Goal: Find specific page/section: Find specific page/section

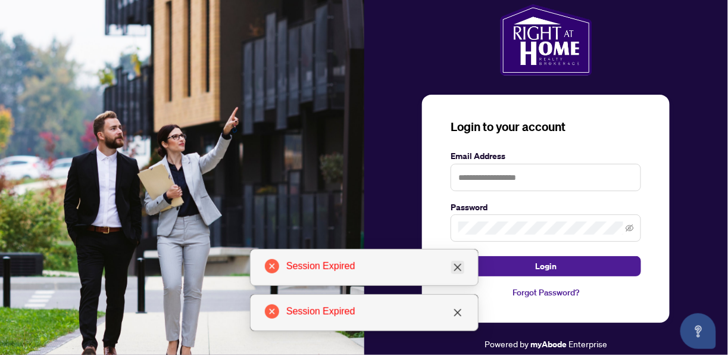
click at [455, 268] on icon "close" at bounding box center [458, 267] width 10 height 10
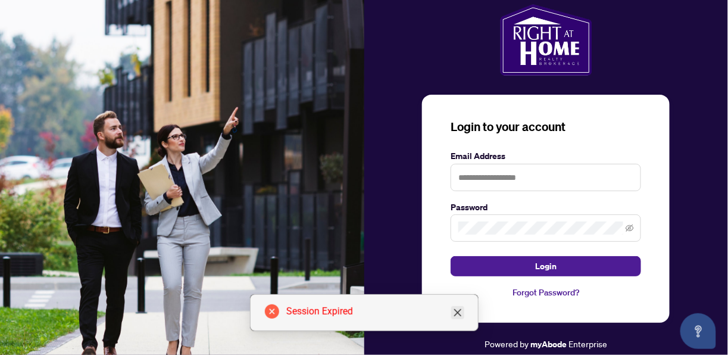
click at [458, 312] on icon "close" at bounding box center [458, 313] width 10 height 10
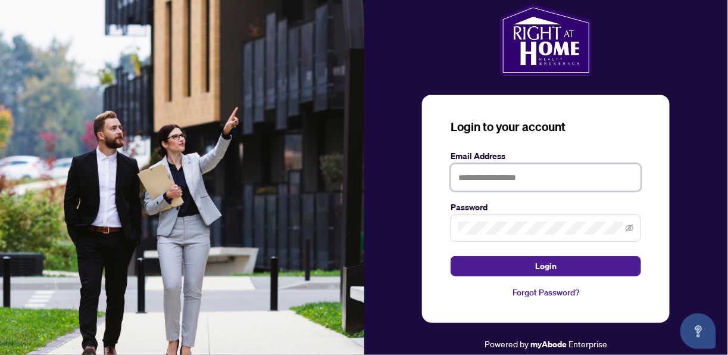
click at [470, 174] on input "text" at bounding box center [545, 177] width 190 height 27
type input "**********"
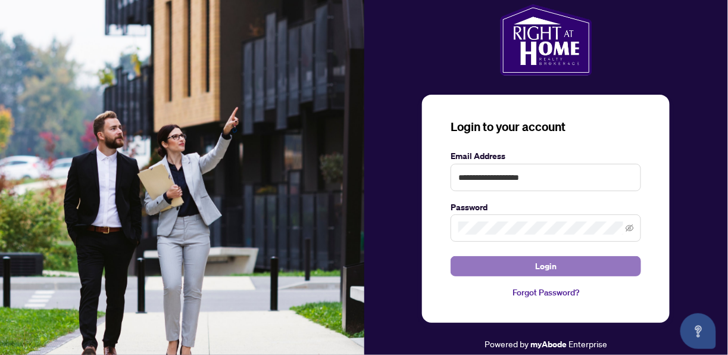
click at [545, 267] on span "Login" at bounding box center [545, 265] width 21 height 19
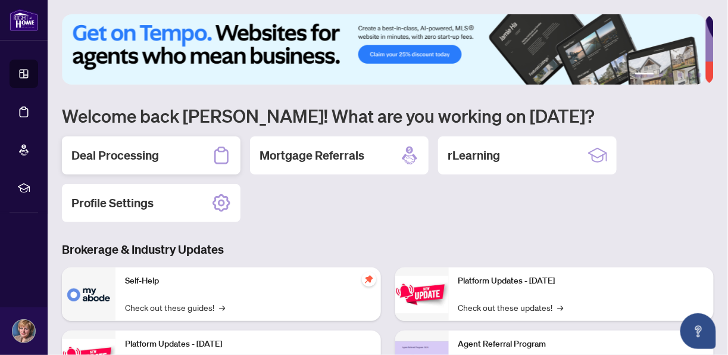
click at [138, 155] on h2 "Deal Processing" at bounding box center [114, 155] width 87 height 17
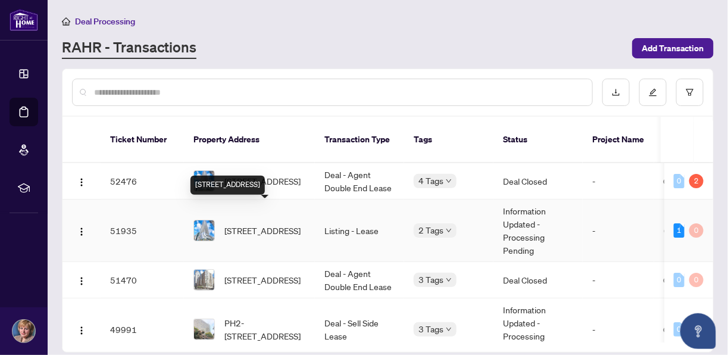
click at [272, 224] on span "[STREET_ADDRESS]" at bounding box center [262, 230] width 76 height 13
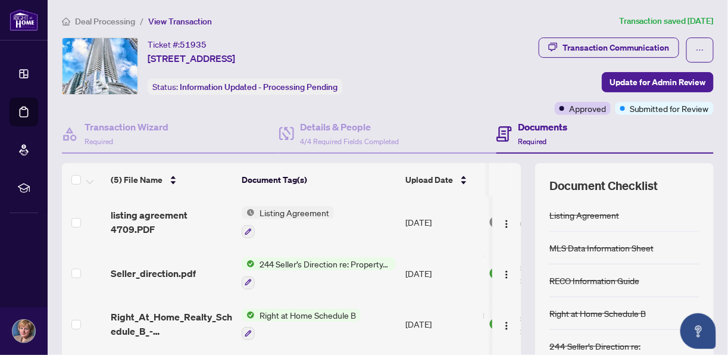
click at [530, 128] on h4 "Documents" at bounding box center [542, 127] width 49 height 14
click at [574, 45] on div "Transaction Communication" at bounding box center [615, 47] width 107 height 19
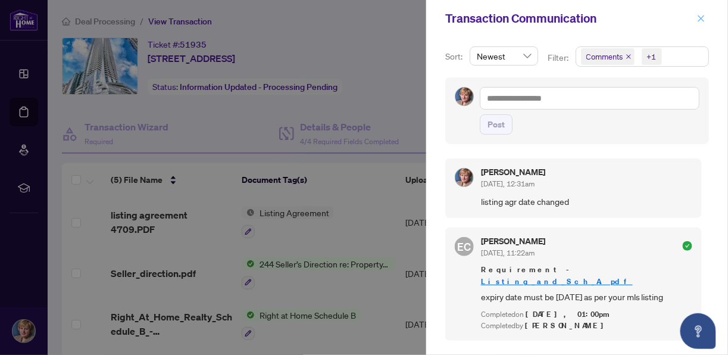
click at [700, 18] on icon "close" at bounding box center [701, 18] width 8 height 8
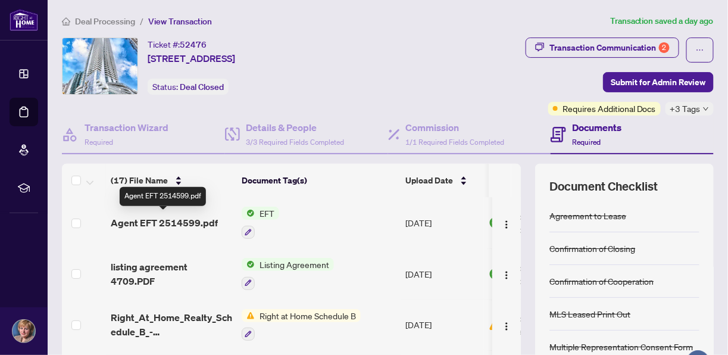
click at [187, 218] on span "Agent EFT 2514599.pdf" at bounding box center [164, 222] width 107 height 14
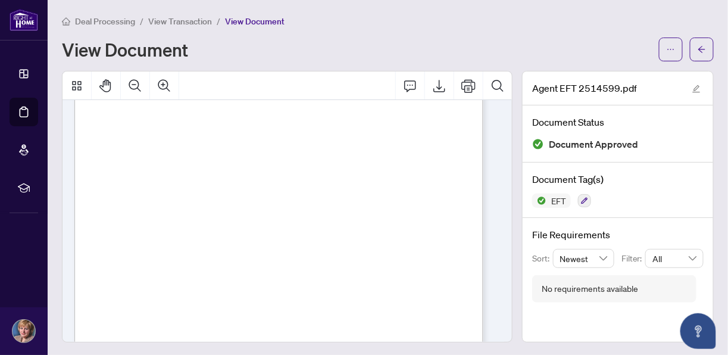
scroll to position [73, 0]
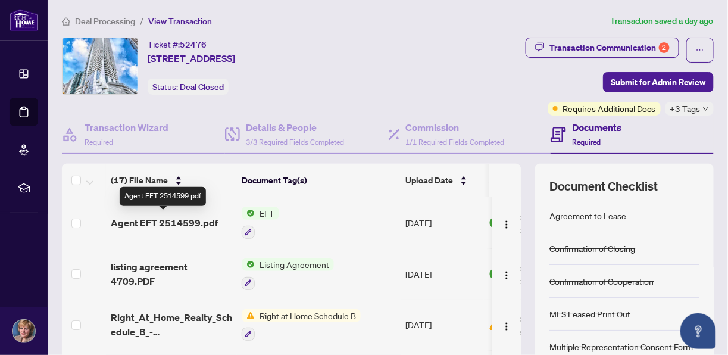
click at [153, 218] on span "Agent EFT 2514599.pdf" at bounding box center [164, 222] width 107 height 14
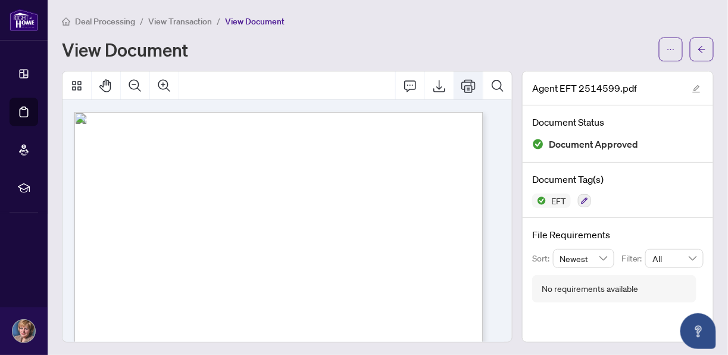
click at [461, 89] on icon "Print" at bounding box center [468, 86] width 14 height 14
click at [461, 81] on icon "Print" at bounding box center [468, 85] width 14 height 13
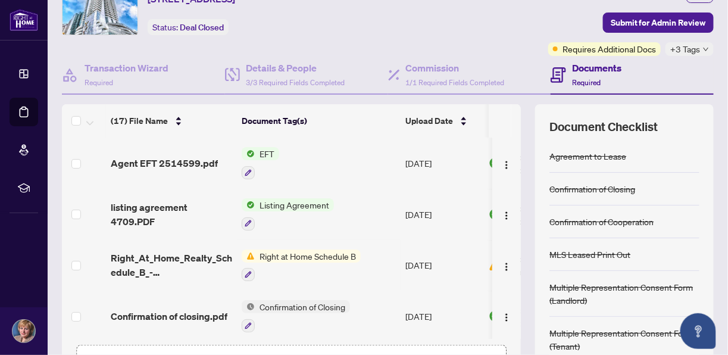
click at [315, 251] on span "Right at Home Schedule B" at bounding box center [308, 255] width 106 height 13
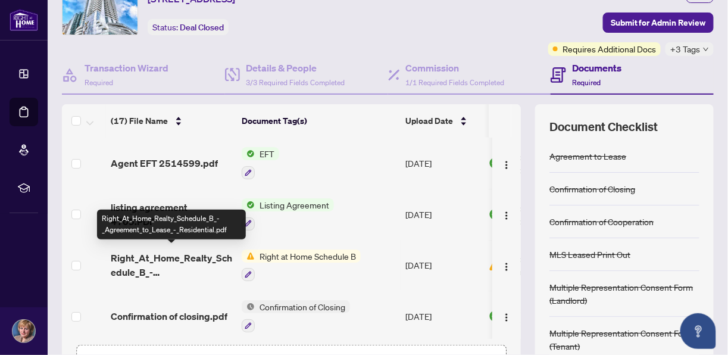
click at [211, 255] on span "Right_At_Home_Realty_Schedule_B_-_Agreement_to_Lease_-_Residential.pdf" at bounding box center [171, 265] width 121 height 29
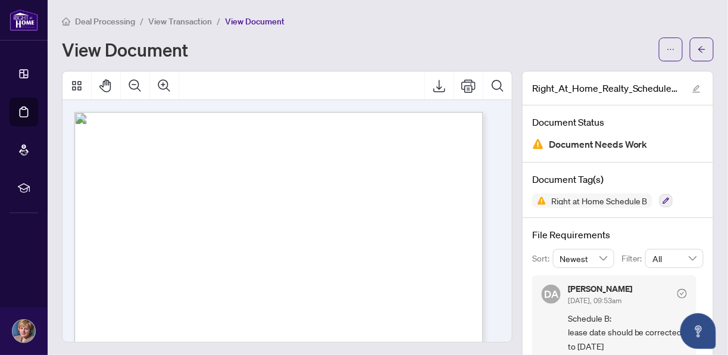
scroll to position [29, 0]
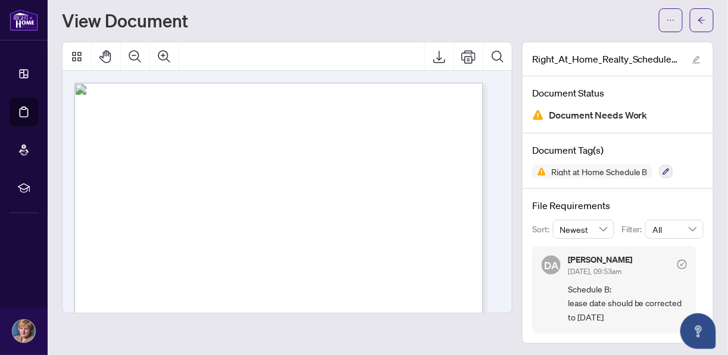
click at [498, 26] on div "View Document" at bounding box center [357, 20] width 590 height 19
click at [700, 17] on button "button" at bounding box center [702, 20] width 24 height 24
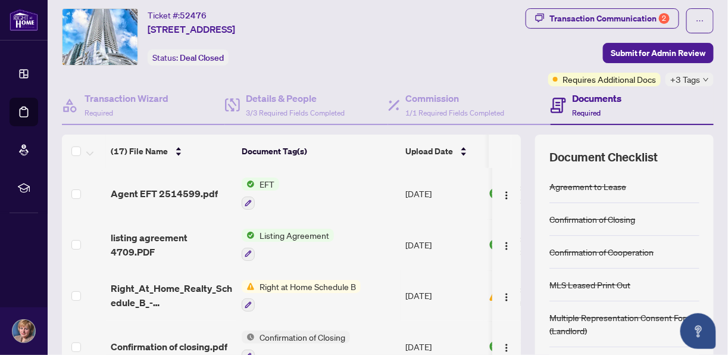
click at [297, 232] on span "Listing Agreement" at bounding box center [294, 235] width 79 height 13
click at [320, 201] on td "EFT" at bounding box center [319, 193] width 164 height 51
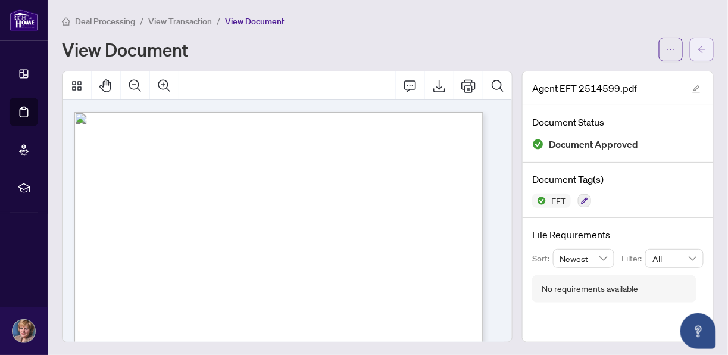
click at [697, 49] on icon "arrow-left" at bounding box center [701, 49] width 8 height 8
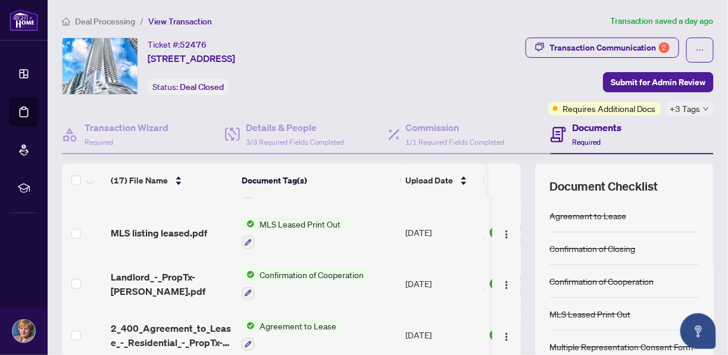
scroll to position [60, 0]
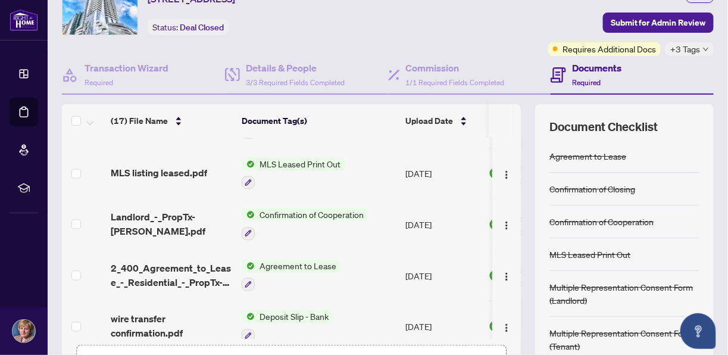
click at [284, 259] on span "Agreement to Lease" at bounding box center [298, 265] width 86 height 13
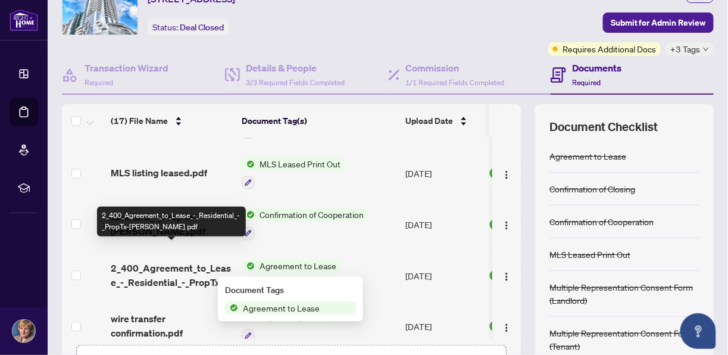
click at [196, 261] on span "2_400_Agreement_to_Lease_-_Residential_-_PropTx-[PERSON_NAME].pdf" at bounding box center [171, 275] width 121 height 29
